Goal: Task Accomplishment & Management: Complete application form

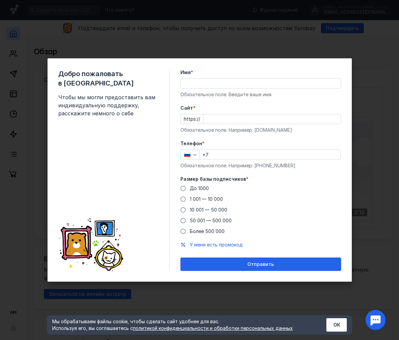
click at [210, 92] on div "Обязательное поле. Введите ваше имя" at bounding box center [261, 94] width 161 height 7
click at [212, 83] on input "Имя *" at bounding box center [261, 83] width 160 height 9
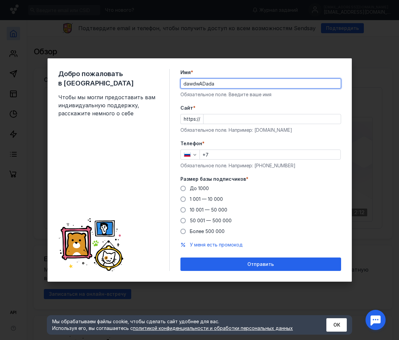
type input "dawdwADada"
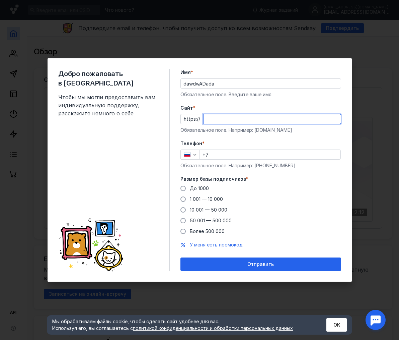
click at [224, 120] on input "Cайт *" at bounding box center [272, 118] width 137 height 9
type input "dawdAWDaWDA"
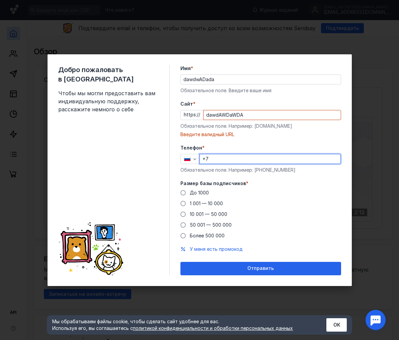
click at [224, 155] on input "+7" at bounding box center [270, 158] width 141 height 9
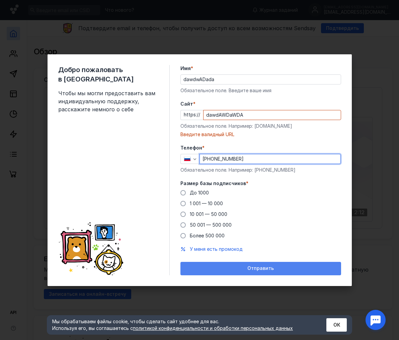
type input "[PHONE_NUMBER]"
click at [253, 267] on span "Отправить" at bounding box center [261, 268] width 26 height 6
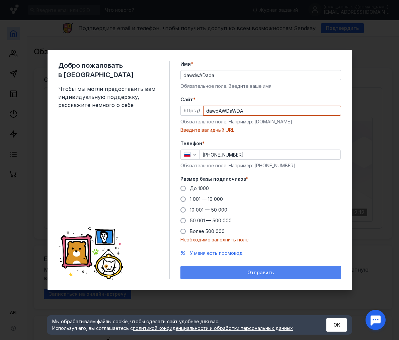
click at [253, 267] on div "Отправить" at bounding box center [261, 272] width 161 height 13
click at [246, 274] on div "Отправить" at bounding box center [261, 273] width 154 height 6
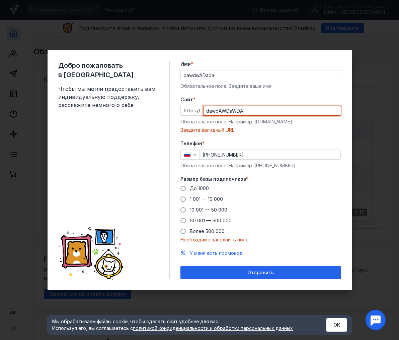
drag, startPoint x: 229, startPoint y: 107, endPoint x: 91, endPoint y: 116, distance: 138.0
click at [91, 116] on div "Добро пожаловать в Sendsay Чтобы мы могли предоставить вам индивидуальную подде…" at bounding box center [200, 170] width 305 height 240
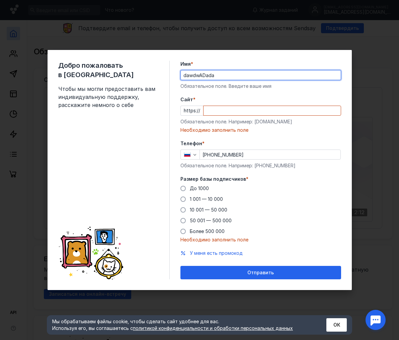
drag, startPoint x: 250, startPoint y: 73, endPoint x: -19, endPoint y: 101, distance: 271.1
type input "dawdawd"
click at [227, 112] on input "Cайт *" at bounding box center [272, 110] width 137 height 9
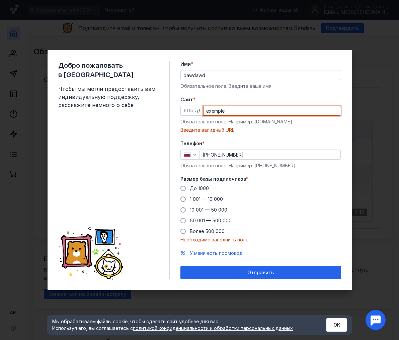
type input "exemple"
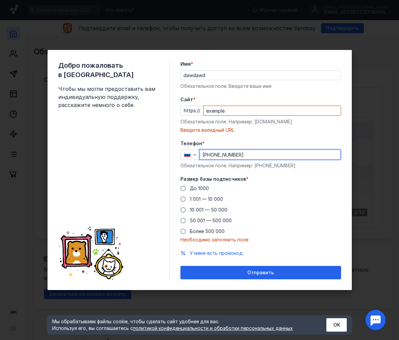
drag, startPoint x: 278, startPoint y: 155, endPoint x: 82, endPoint y: 139, distance: 197.3
click at [82, 139] on div "Добро пожаловать в Sendsay Чтобы мы могли предоставить вам индивидуальную подде…" at bounding box center [200, 170] width 305 height 240
type input "[PHONE_NUMBER]"
click at [187, 187] on label "До 1000" at bounding box center [195, 188] width 28 height 7
click at [0, 0] on input "До 1000" at bounding box center [0, 0] width 0 height 0
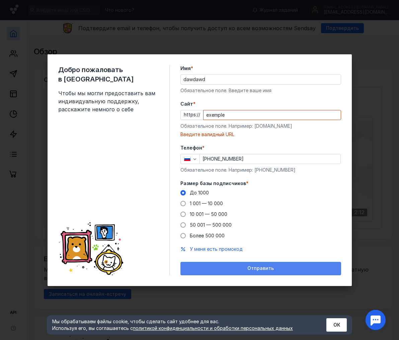
click at [225, 266] on div "Отправить" at bounding box center [261, 268] width 154 height 6
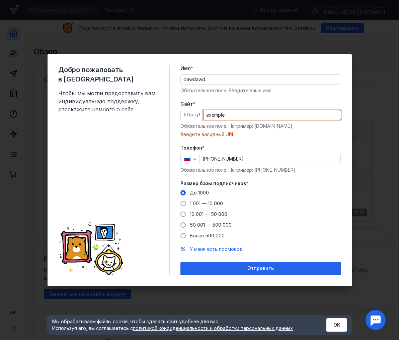
click at [240, 117] on input "exemple" at bounding box center [272, 114] width 137 height 9
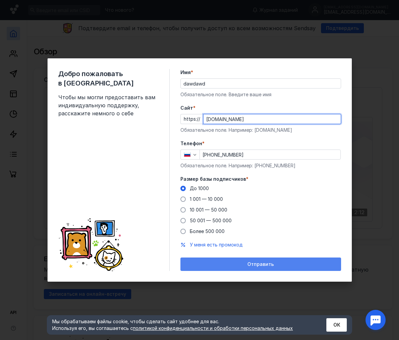
type input "[DOMAIN_NAME]"
click at [252, 264] on span "Отправить" at bounding box center [261, 264] width 26 height 6
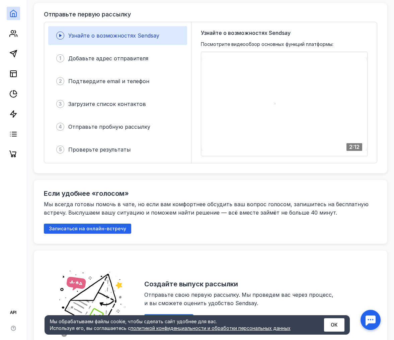
scroll to position [67, 0]
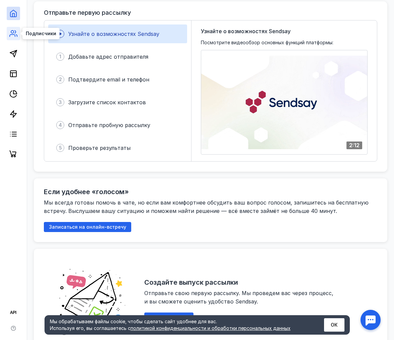
click at [14, 36] on icon at bounding box center [13, 33] width 8 height 8
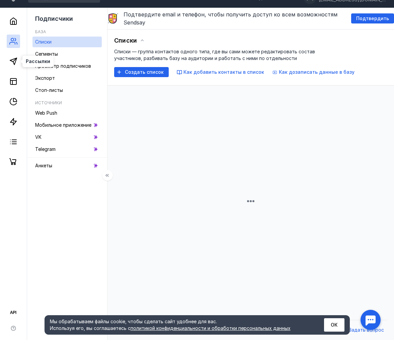
scroll to position [67, 0]
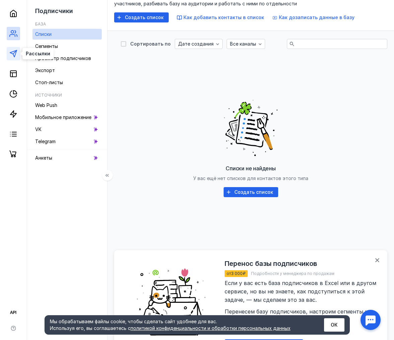
click at [10, 57] on icon at bounding box center [13, 54] width 8 height 8
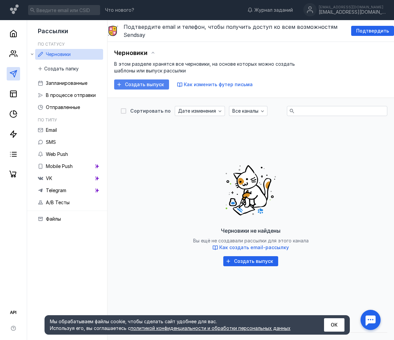
click at [134, 84] on span "Создать выпуск" at bounding box center [144, 85] width 39 height 6
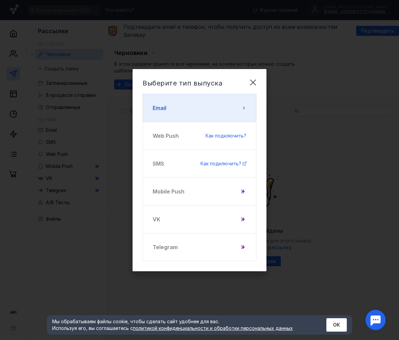
click at [198, 105] on button "Email" at bounding box center [200, 108] width 114 height 28
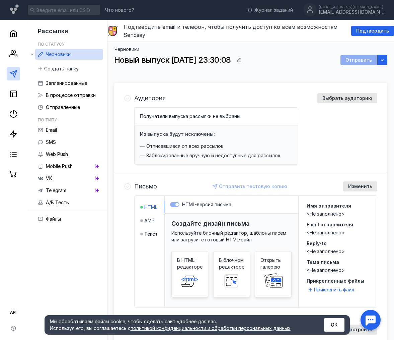
click at [179, 205] on label "HTML-версия письма" at bounding box center [231, 204] width 123 height 7
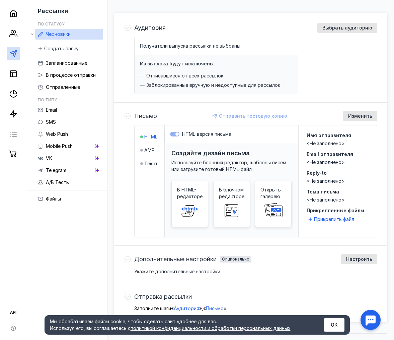
scroll to position [84, 0]
